Goal: Find specific page/section: Find specific page/section

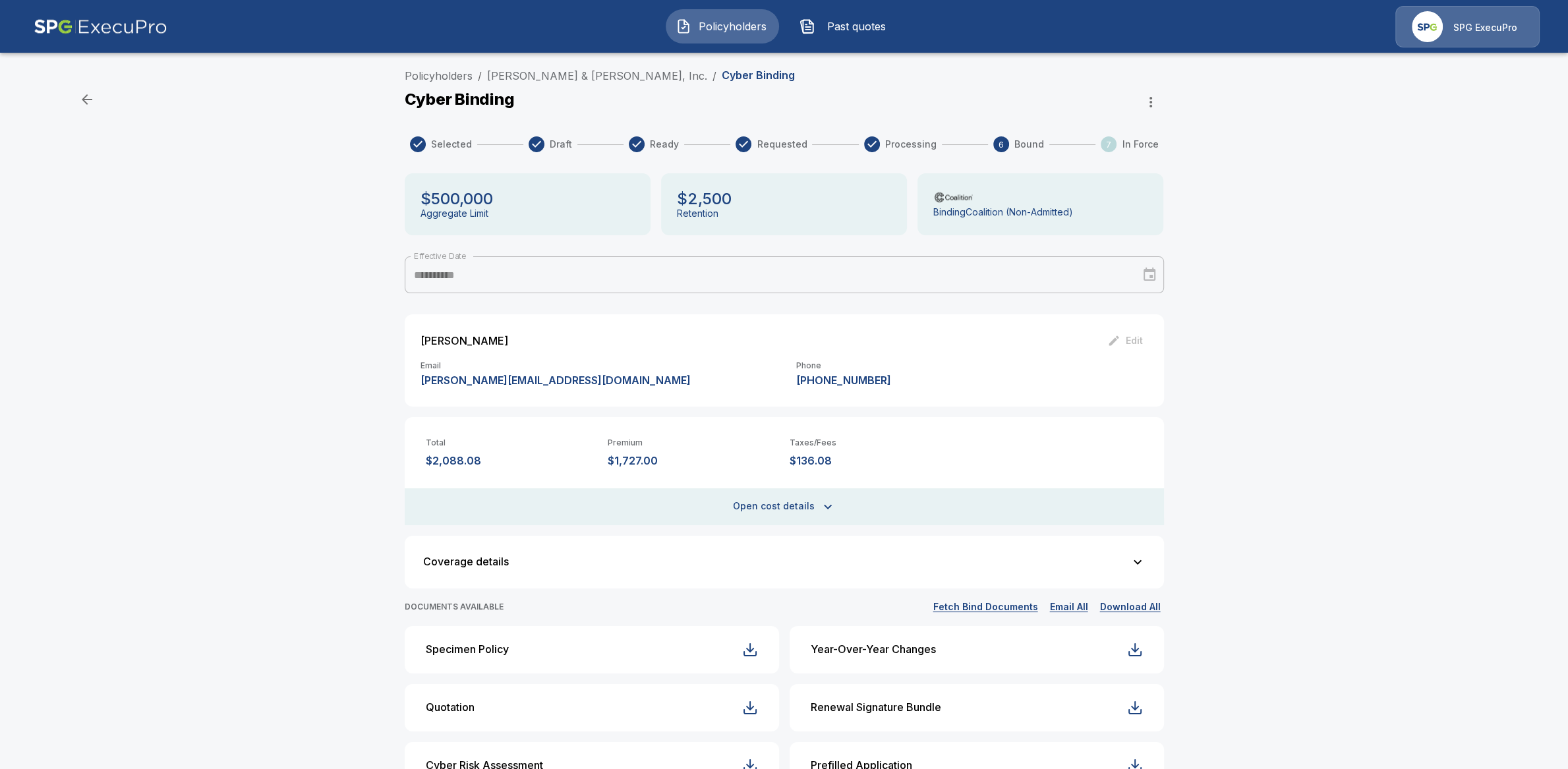
click at [540, 87] on div "Policyholders / [PERSON_NAME] & [PERSON_NAME], Inc. / Cyber Binding" at bounding box center [784, 78] width 759 height 21
click at [546, 80] on link "Brown, Mitchell & Alexander, Inc." at bounding box center [598, 76] width 221 height 13
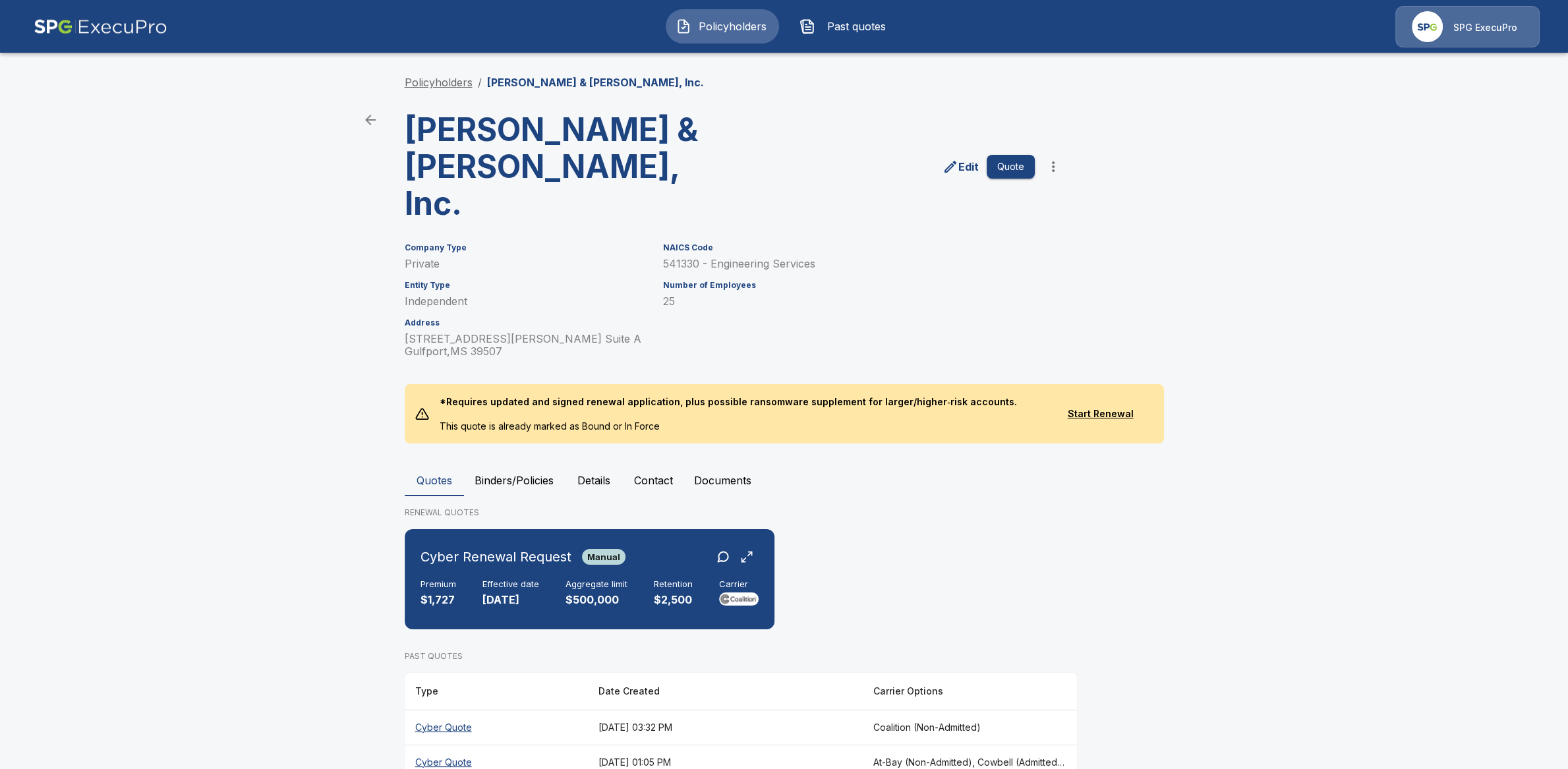
click at [459, 83] on link "Policyholders" at bounding box center [439, 82] width 68 height 13
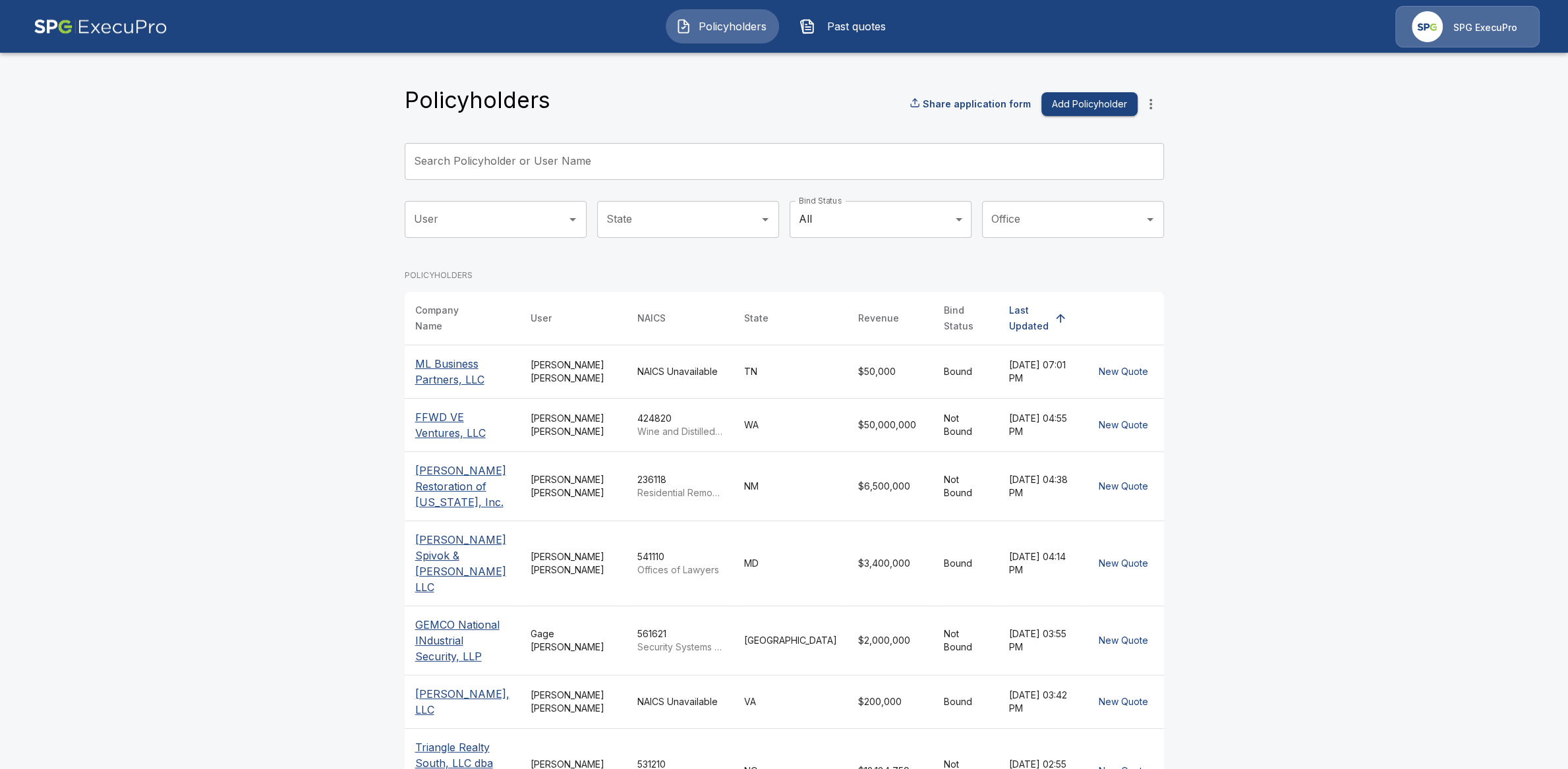
click at [573, 163] on input "Search Policyholder or User Name" at bounding box center [777, 161] width 745 height 37
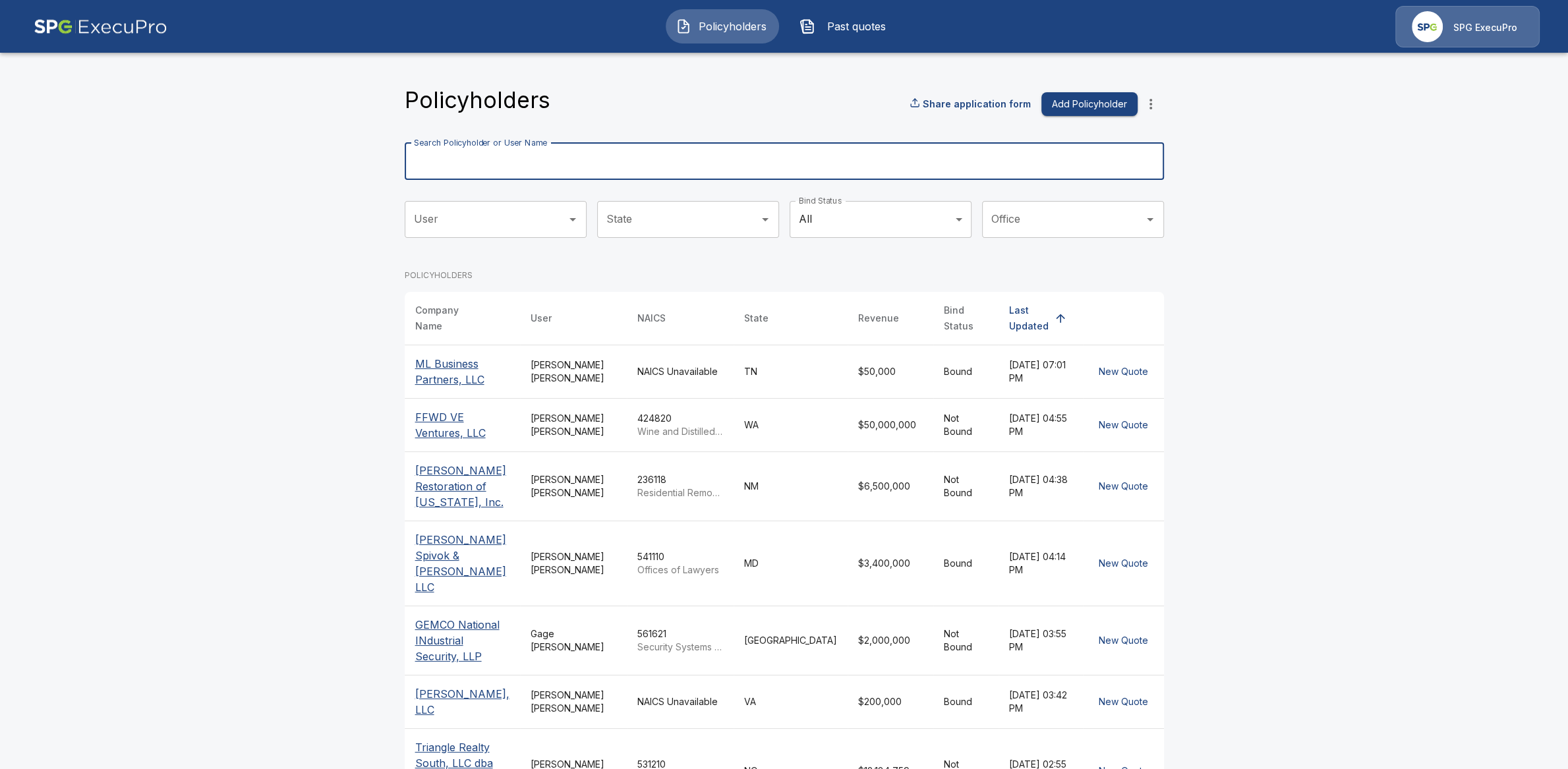
paste input "**********"
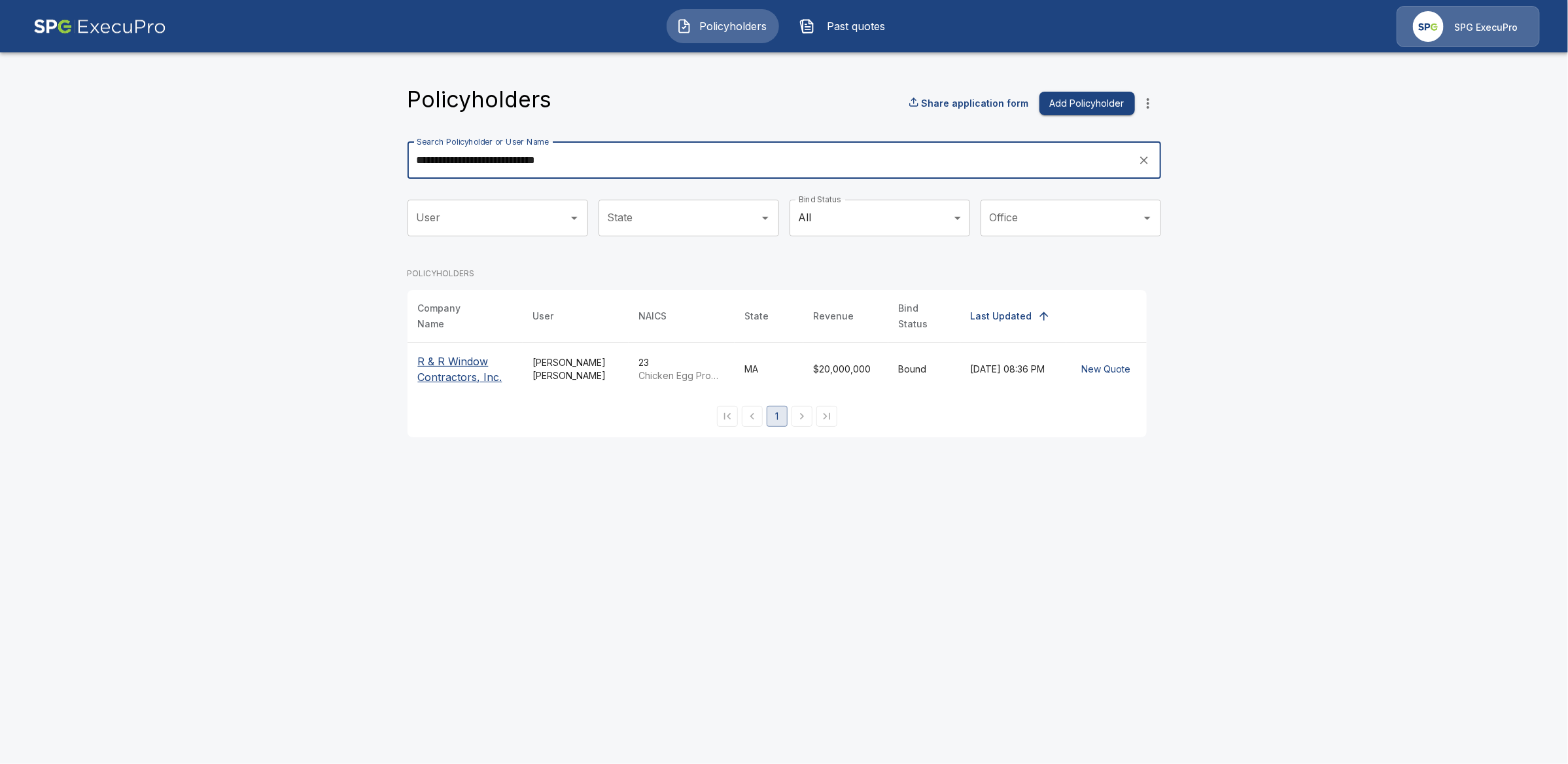
type input "**********"
drag, startPoint x: 464, startPoint y: 368, endPoint x: 616, endPoint y: 438, distance: 167.3
click at [464, 367] on p "R & R Window Contractors, Inc." at bounding box center [465, 369] width 95 height 31
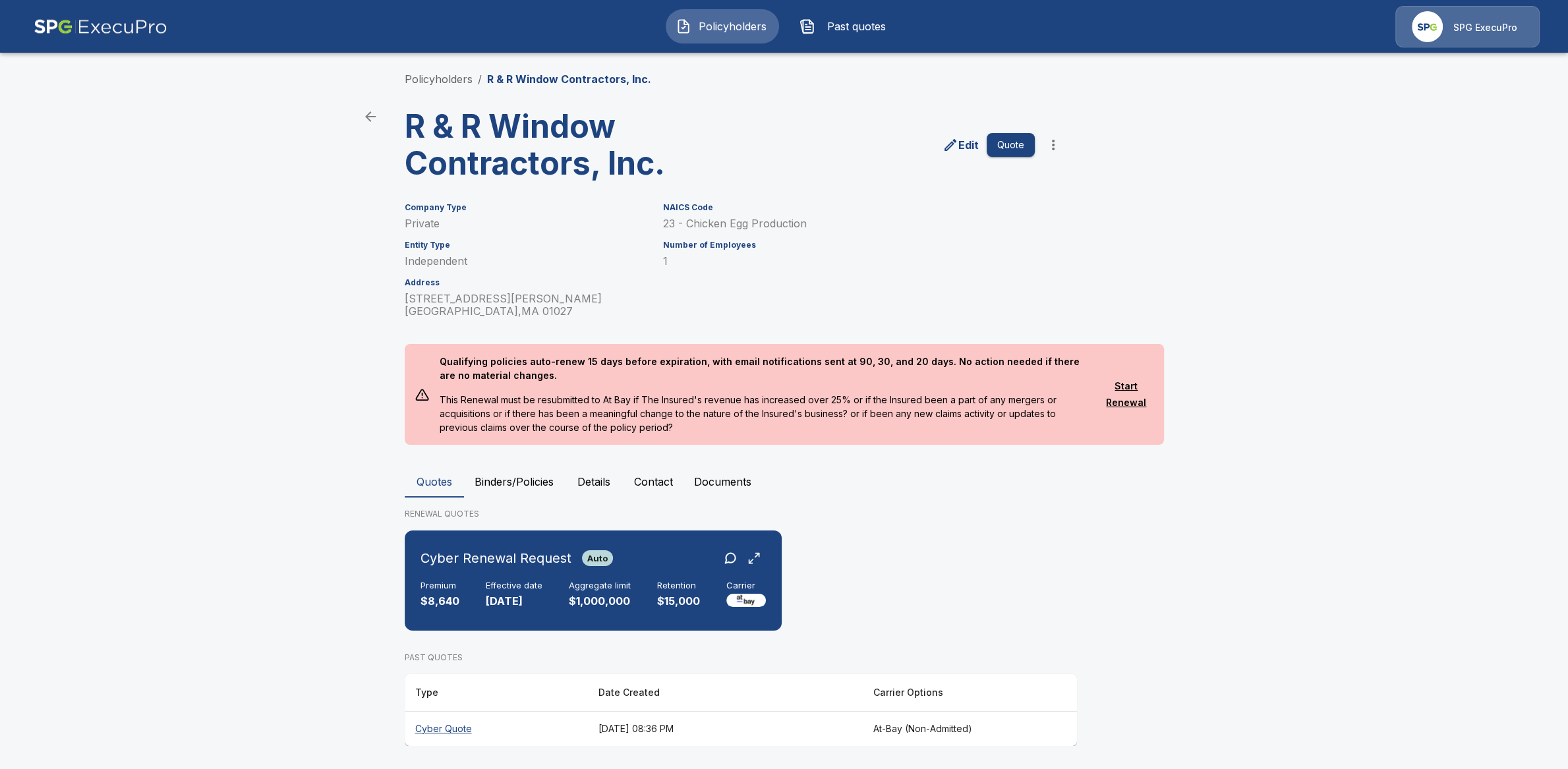
scroll to position [4, 0]
click at [673, 566] on div "Cyber Renewal Request Auto" at bounding box center [593, 557] width 346 height 24
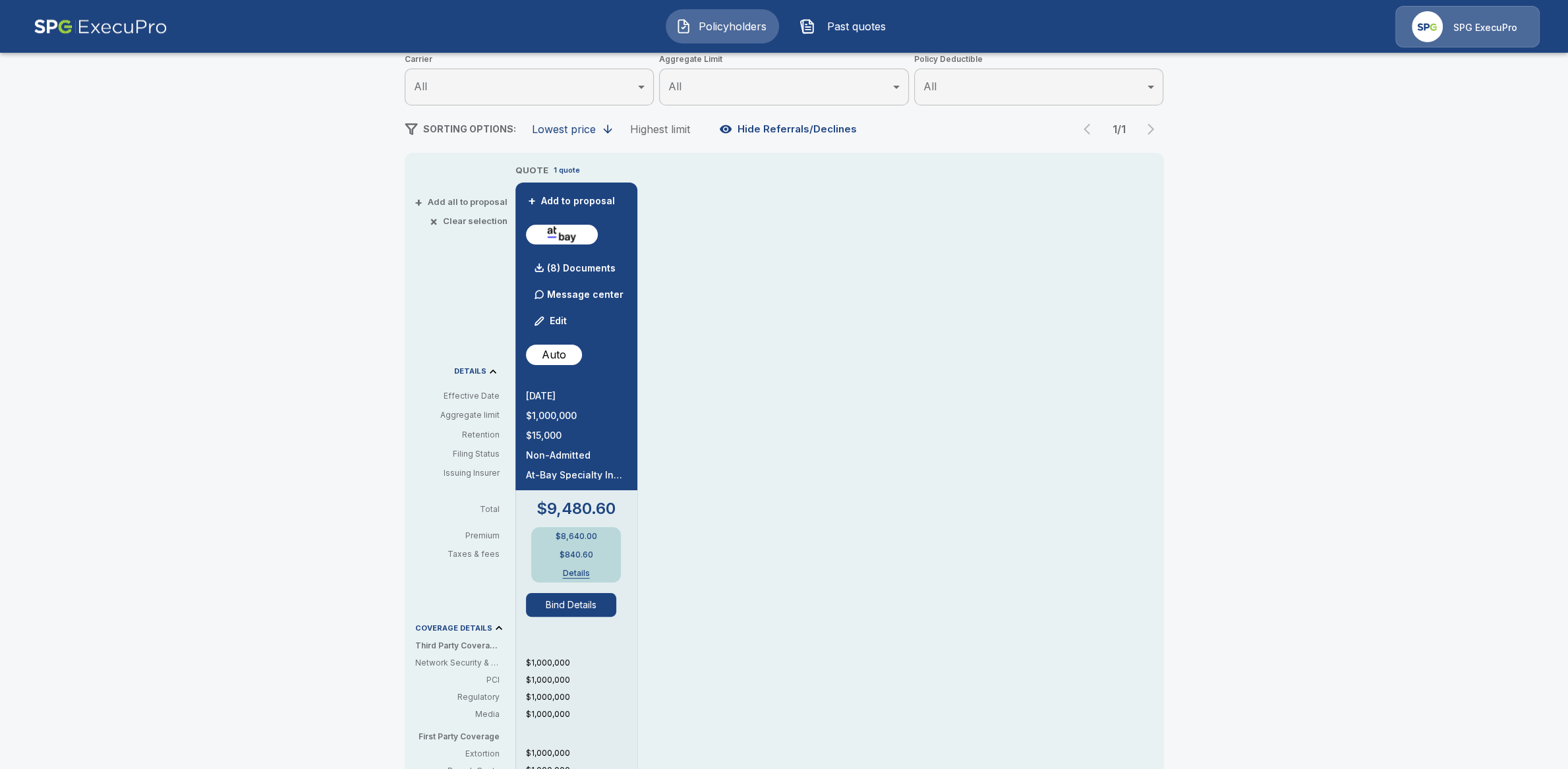
scroll to position [171, 0]
